Goal: Transaction & Acquisition: Purchase product/service

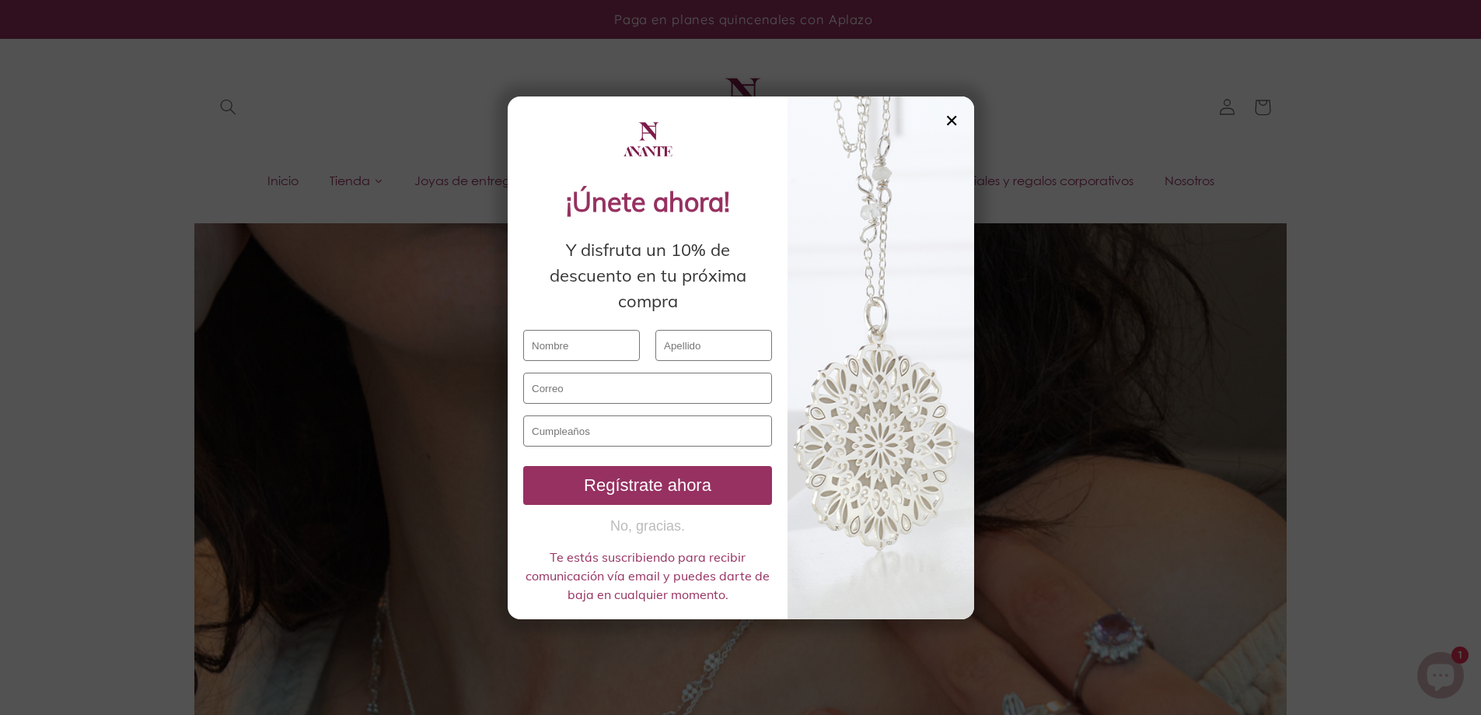
click at [950, 121] on div "✕" at bounding box center [952, 120] width 14 height 17
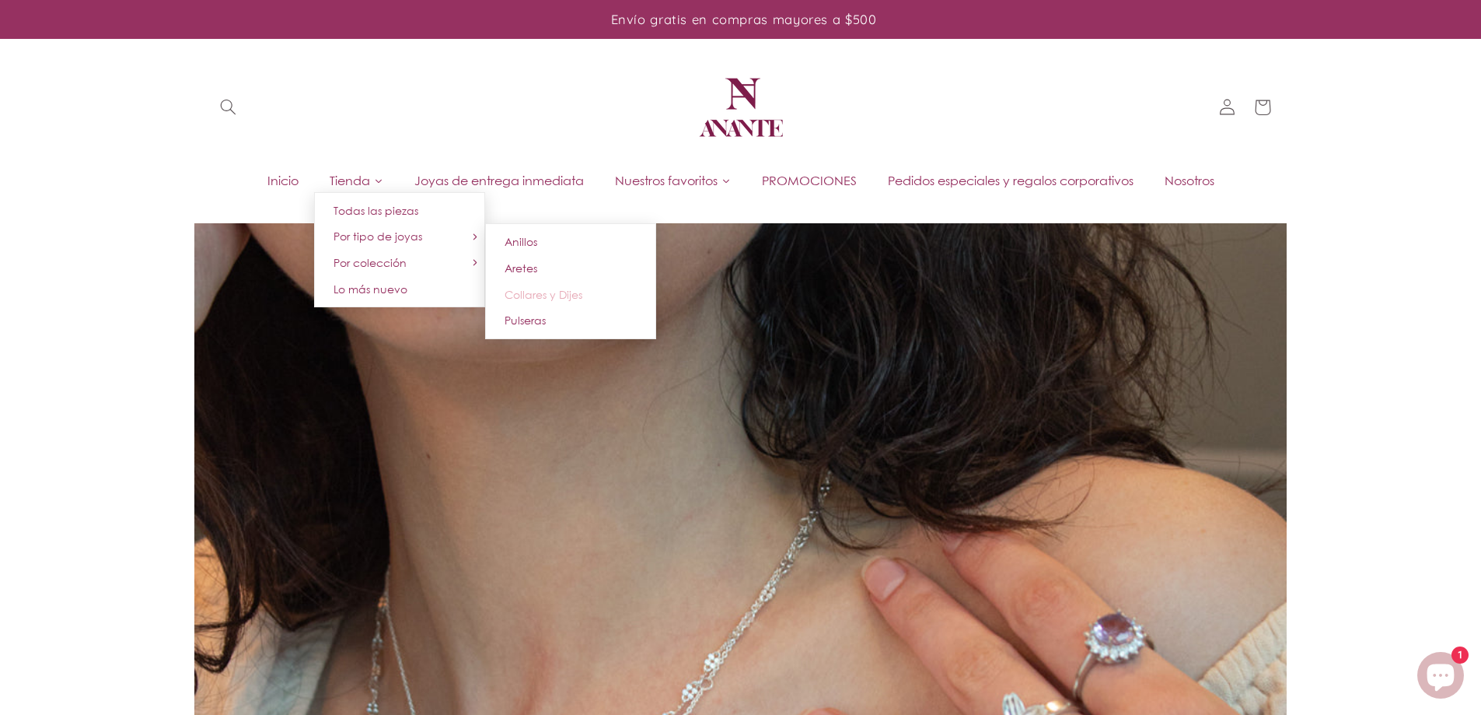
click at [540, 297] on span "Collares y Dijes" at bounding box center [544, 294] width 78 height 13
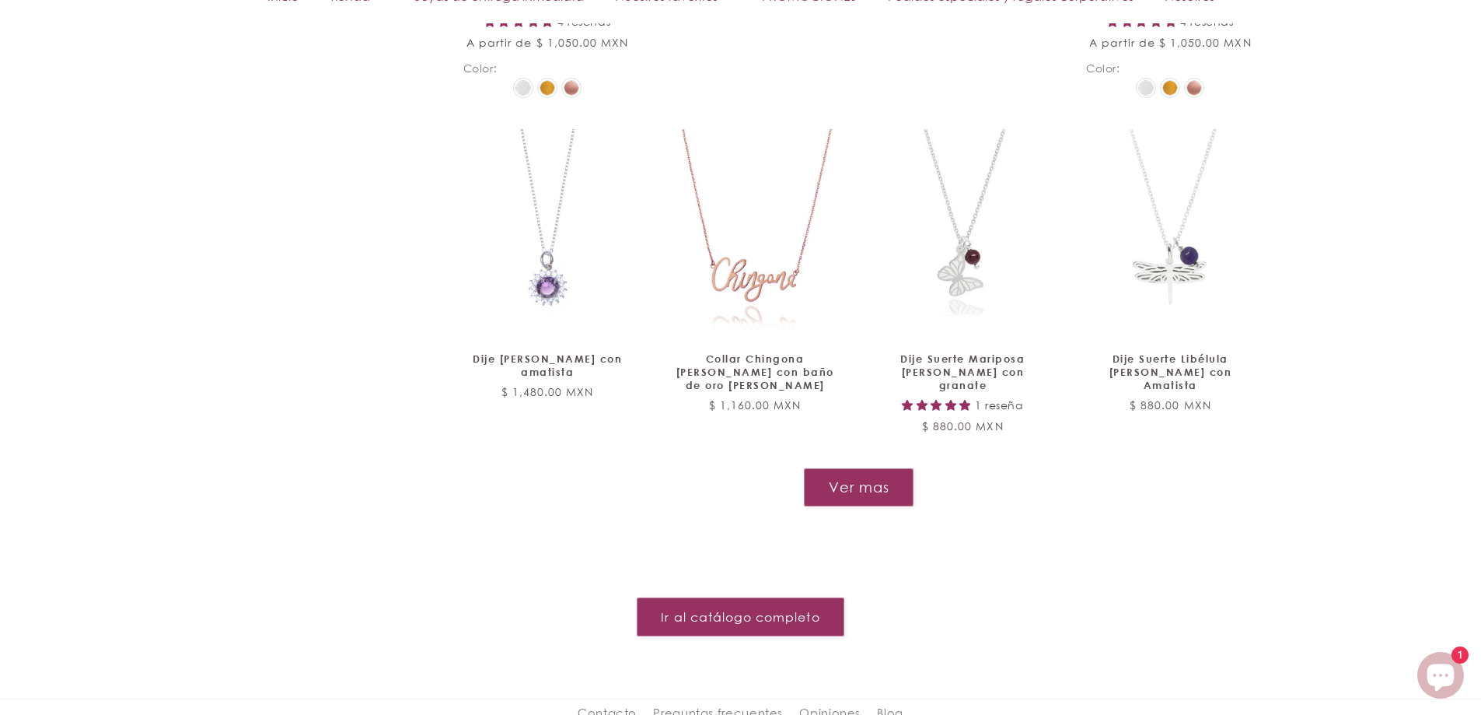
scroll to position [1862, 0]
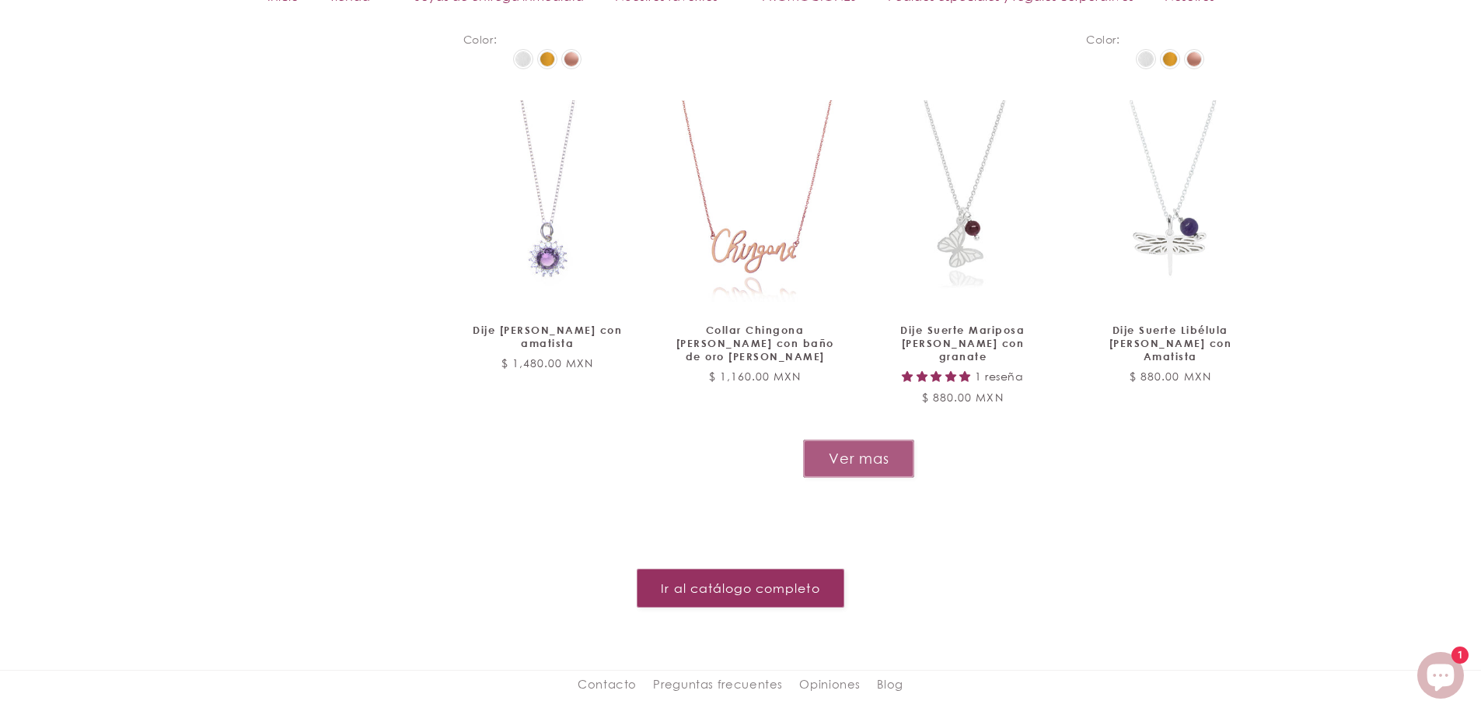
click at [880, 439] on button "Ver mas" at bounding box center [858, 458] width 111 height 38
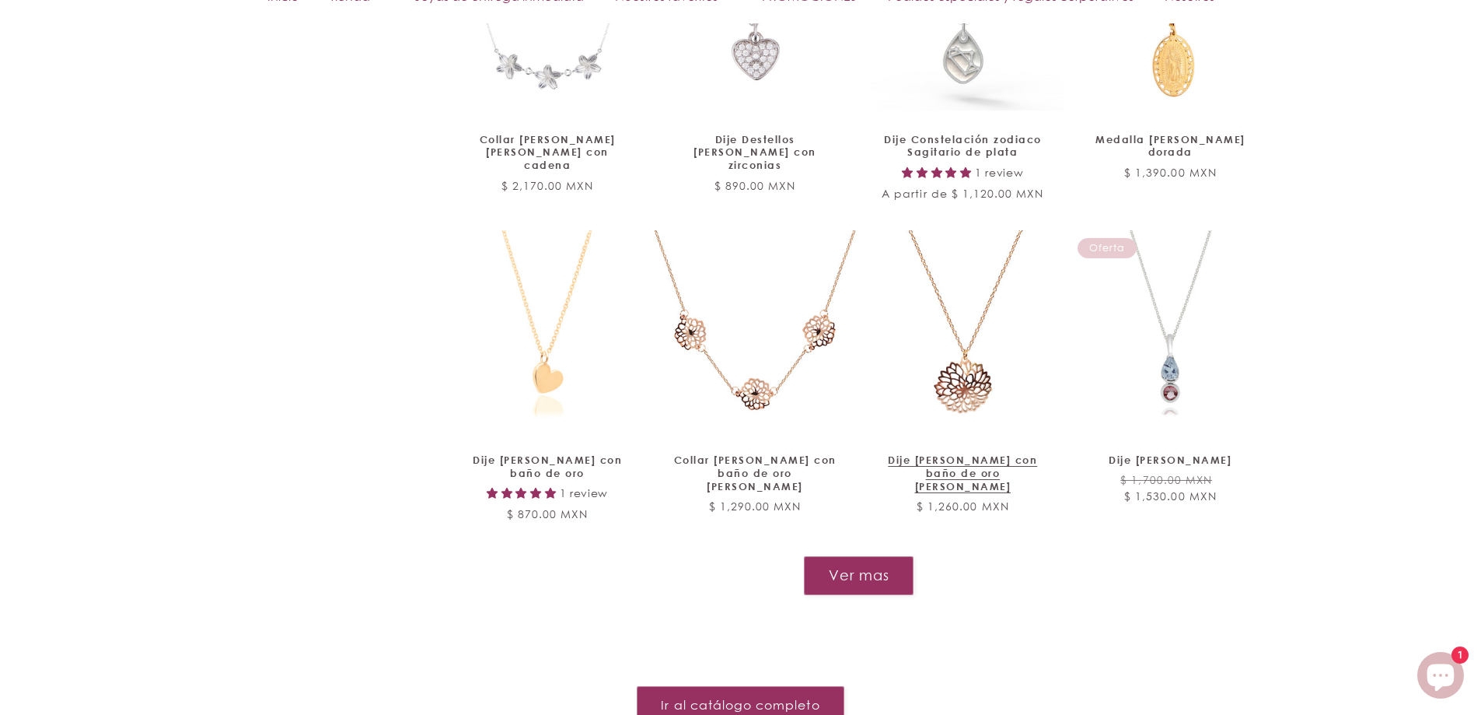
scroll to position [3106, 0]
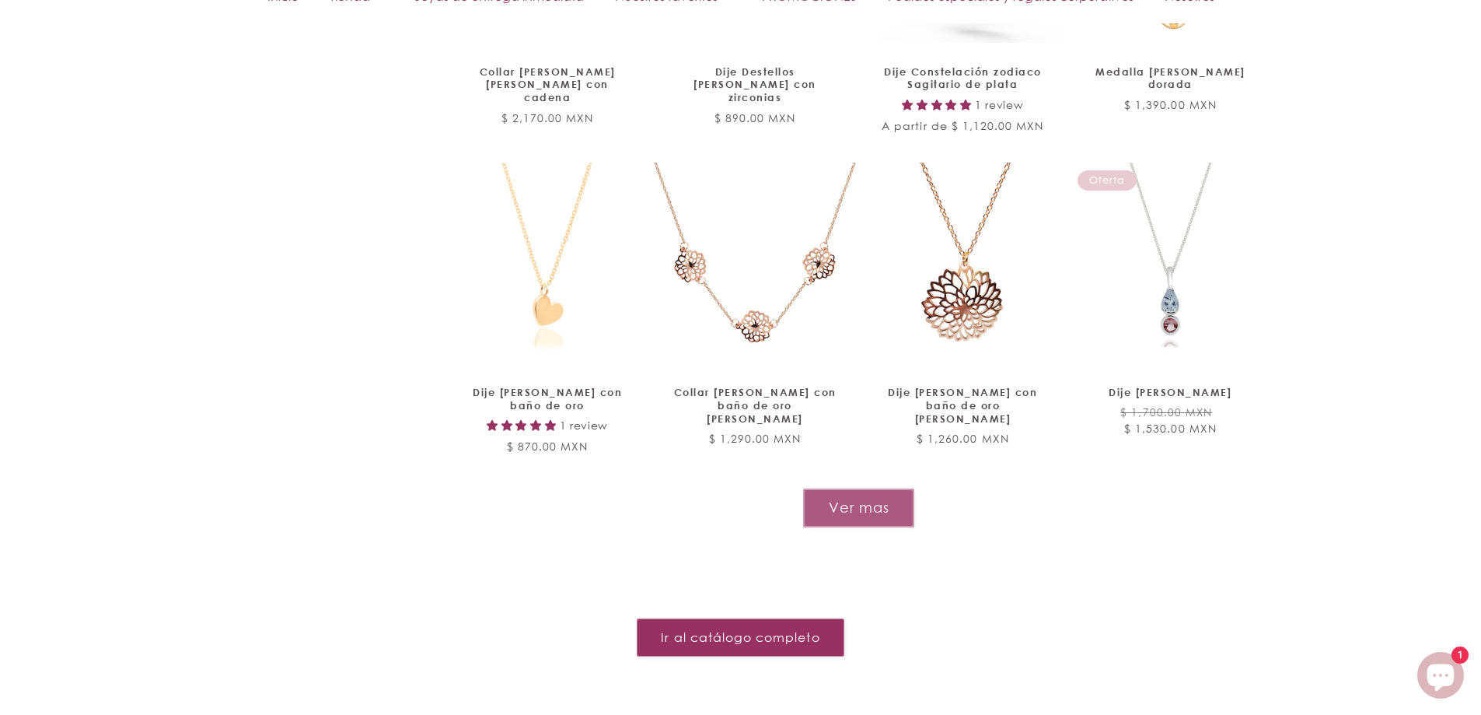
click at [865, 488] on button "Ver mas" at bounding box center [858, 507] width 111 height 38
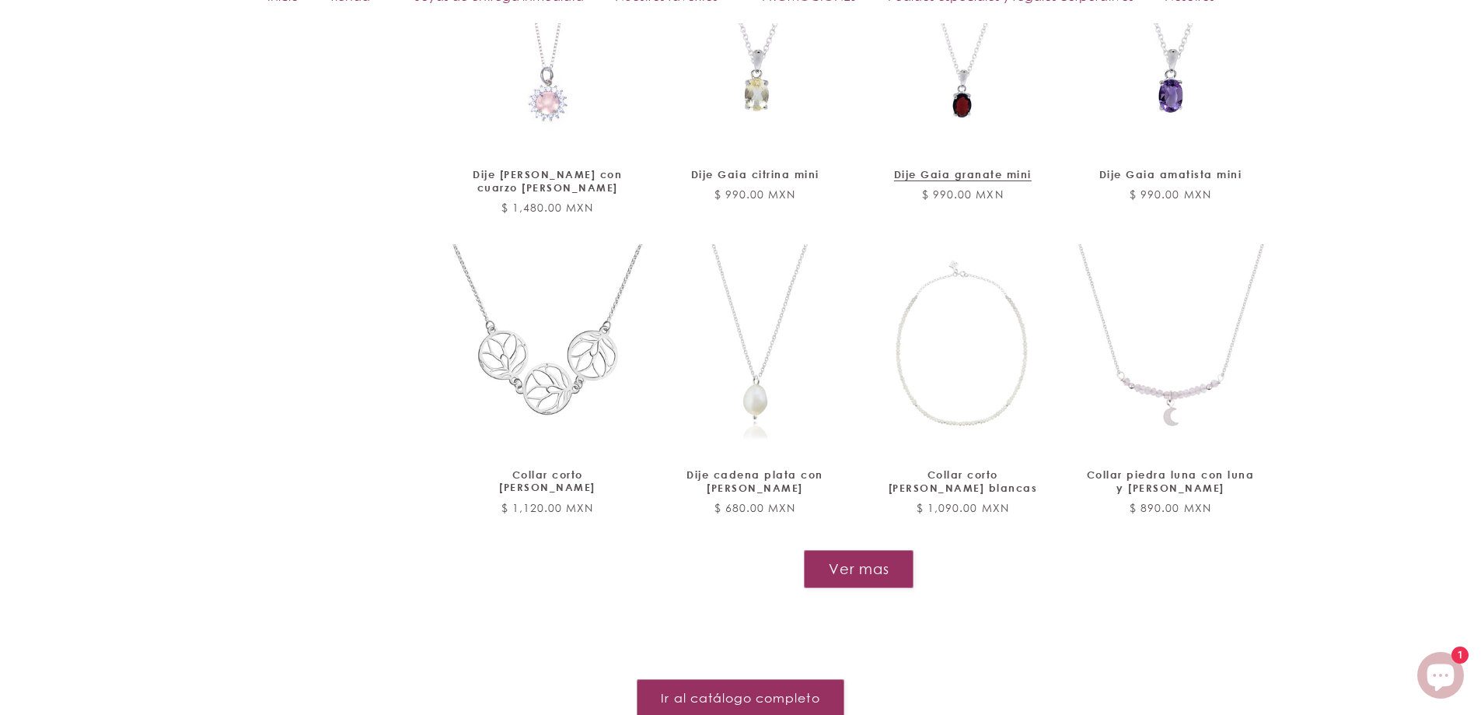
scroll to position [4272, 0]
click at [871, 547] on button "Ver mas" at bounding box center [858, 566] width 111 height 38
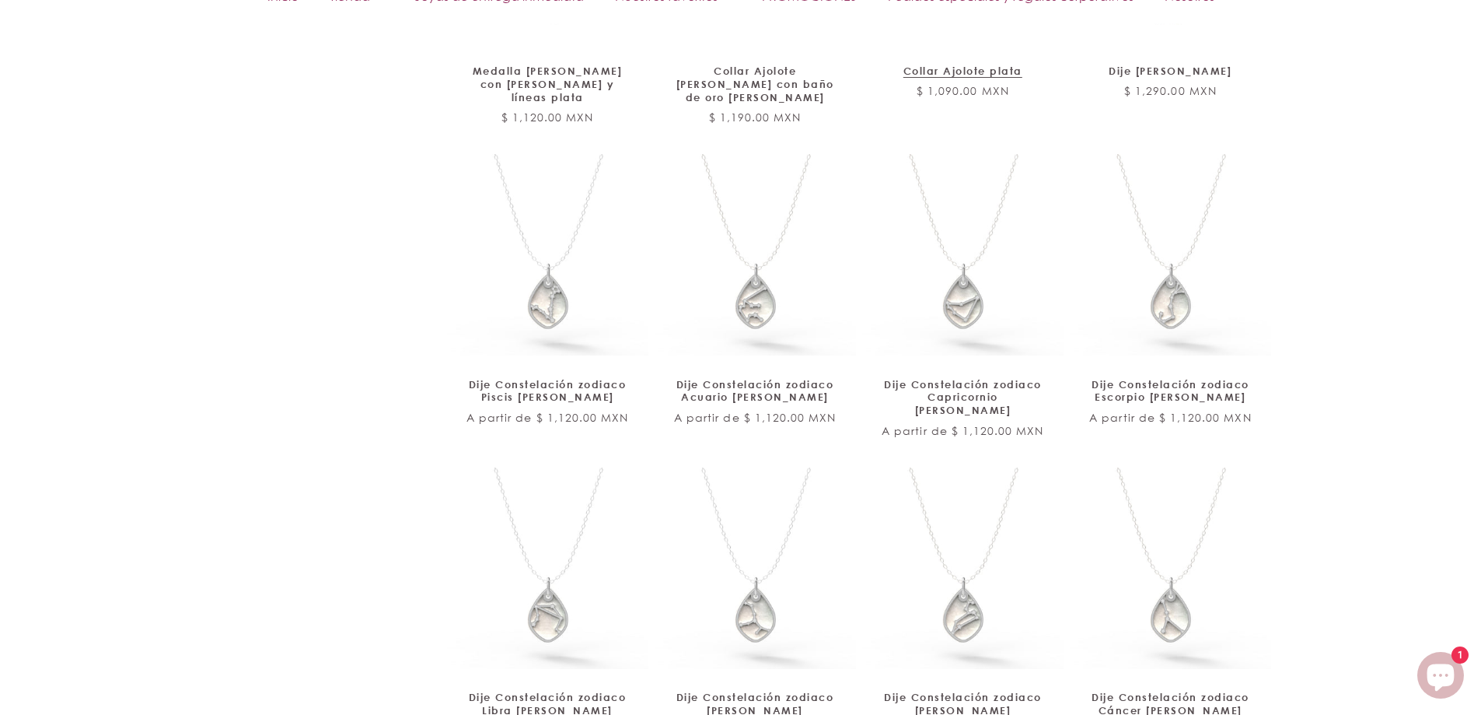
scroll to position [5827, 0]
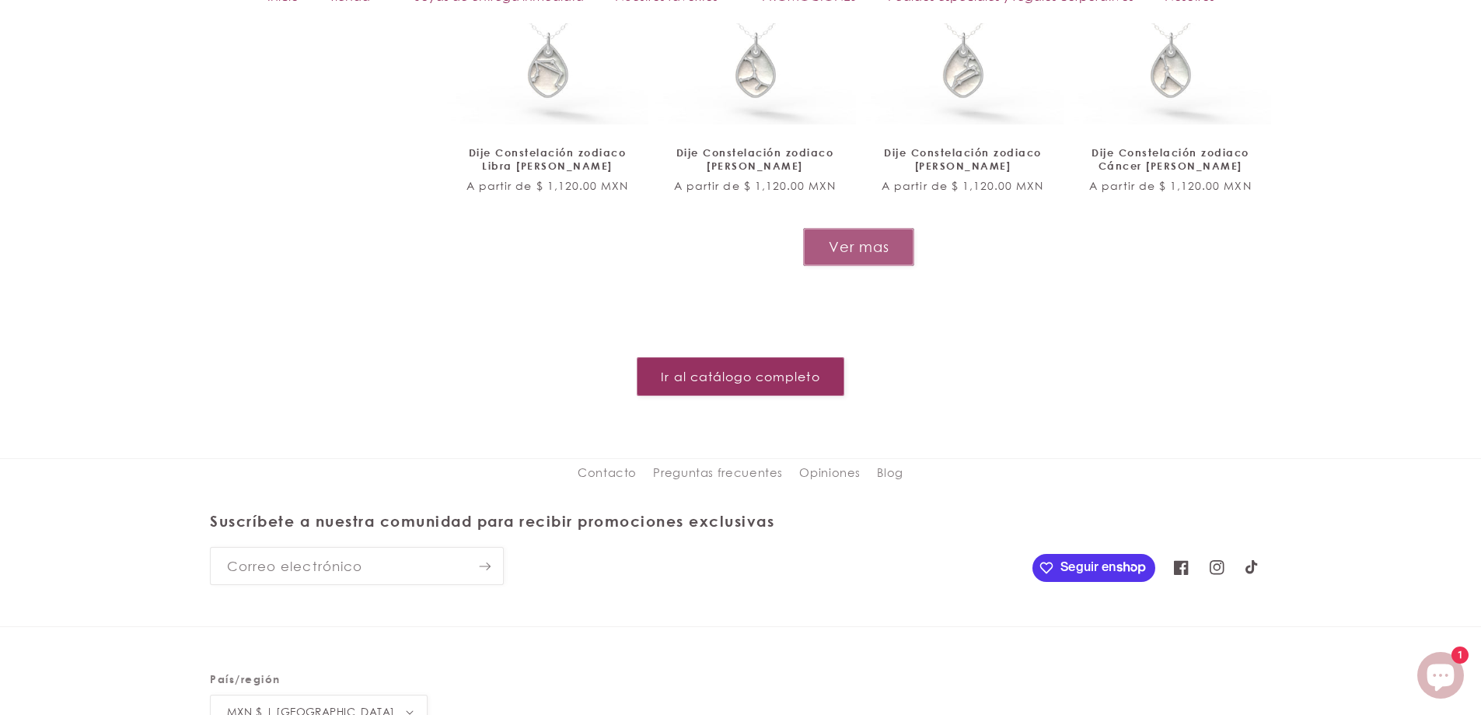
click at [862, 228] on button "Ver mas" at bounding box center [858, 247] width 111 height 38
